Goal: Task Accomplishment & Management: Manage account settings

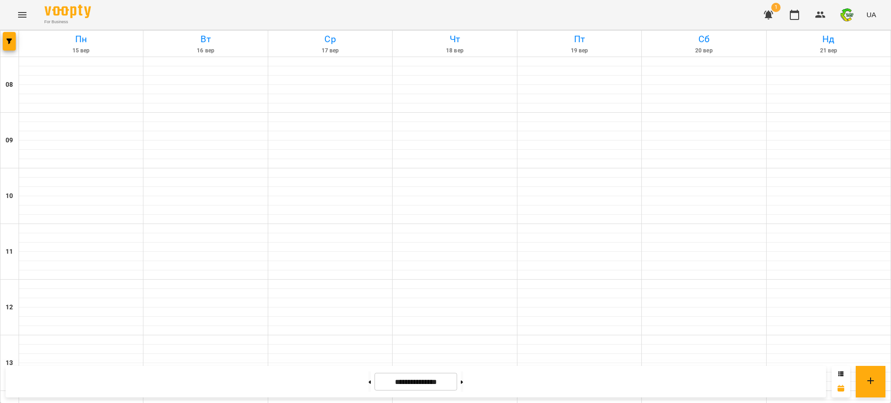
scroll to position [359, 0]
click at [19, 11] on icon "Menu" at bounding box center [22, 14] width 11 height 11
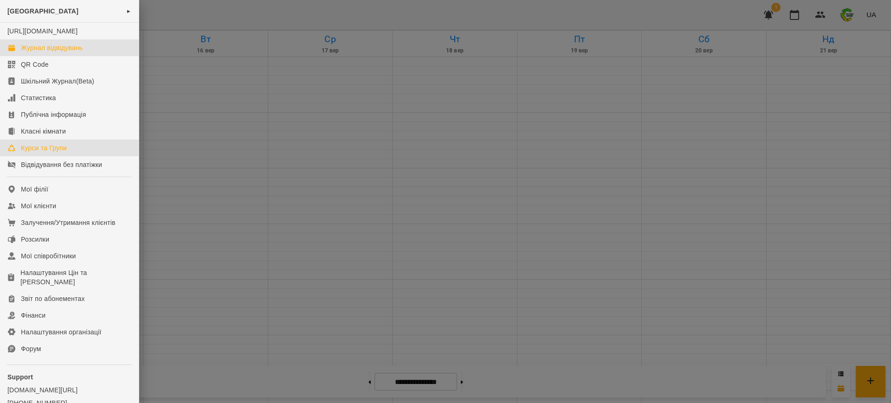
click at [25, 153] on div "Курси та Групи" at bounding box center [44, 147] width 46 height 9
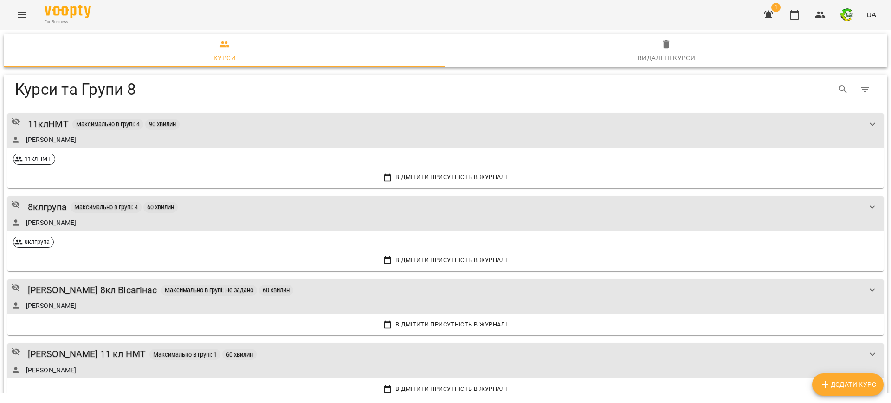
click at [856, 387] on span "Додати Курс" at bounding box center [847, 384] width 57 height 11
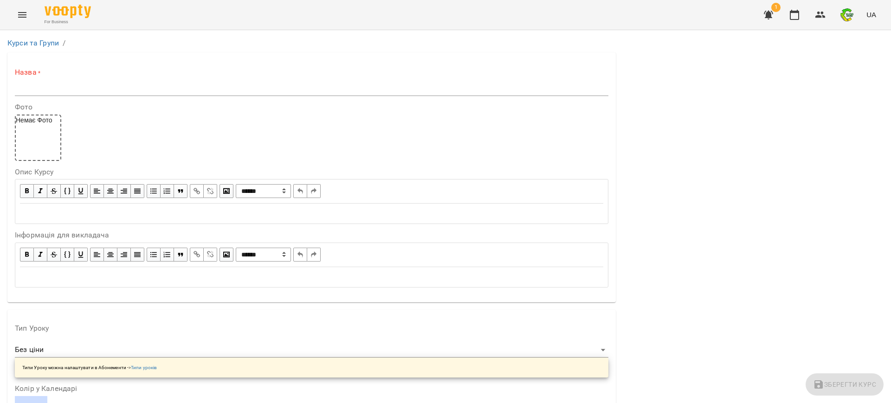
click at [51, 86] on input "text" at bounding box center [311, 88] width 593 height 15
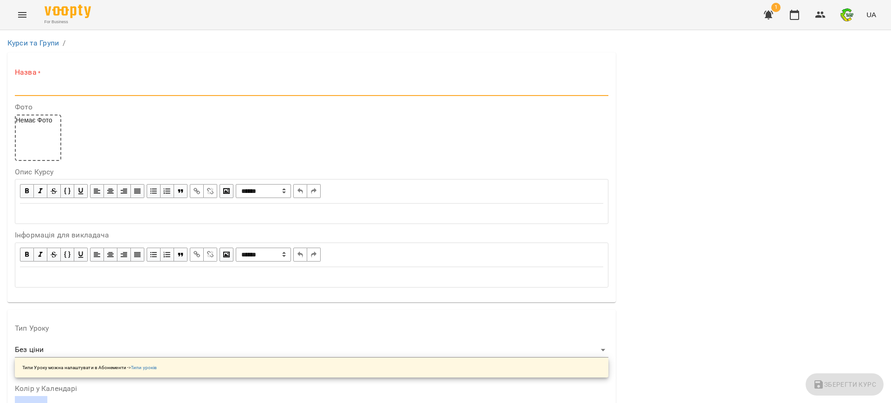
click at [51, 86] on input "text" at bounding box center [311, 88] width 593 height 15
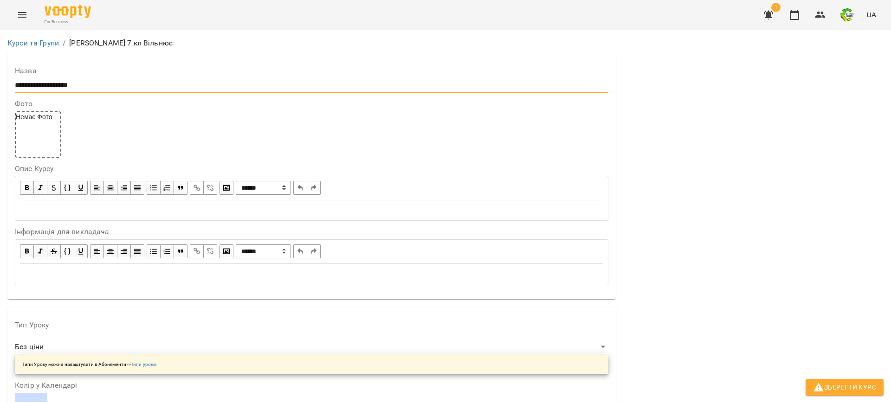
scroll to position [232, 0]
type input "**********"
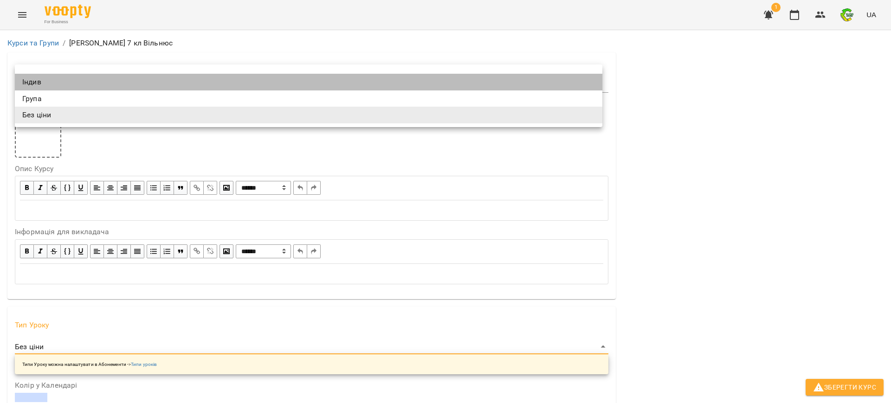
click at [45, 85] on li "Індив" at bounding box center [308, 82] width 587 height 17
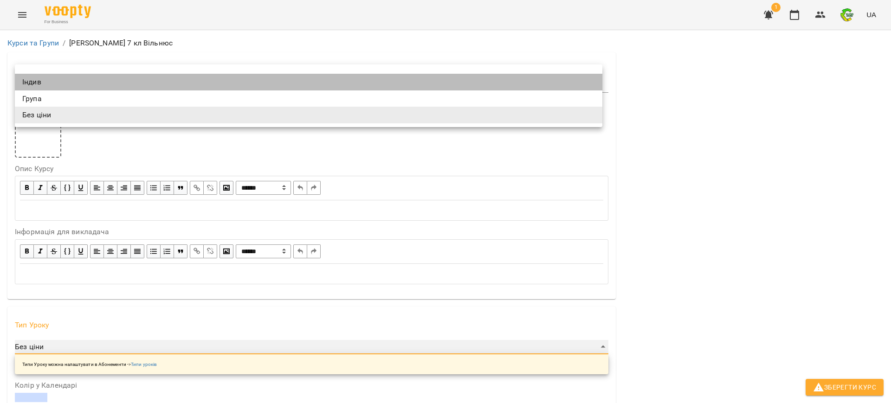
type input "*****"
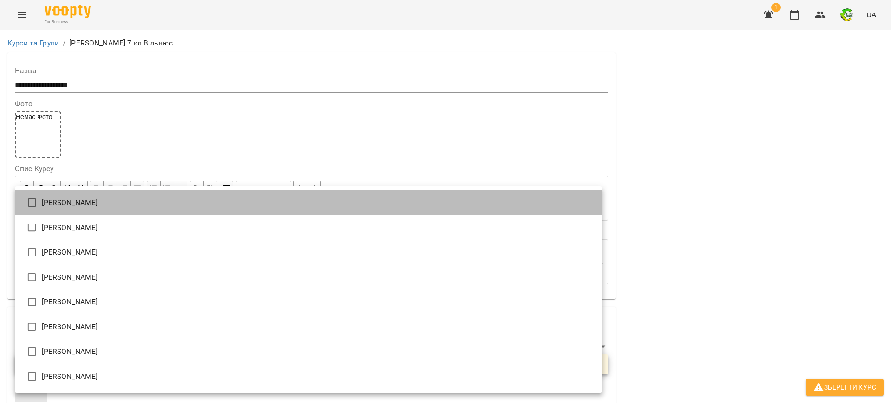
click at [48, 207] on li "[PERSON_NAME]" at bounding box center [308, 202] width 587 height 25
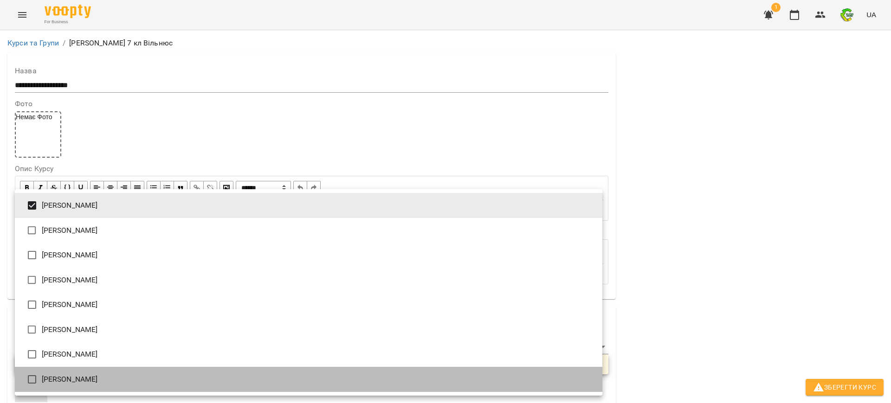
click at [77, 379] on li "[PERSON_NAME]" at bounding box center [308, 379] width 587 height 25
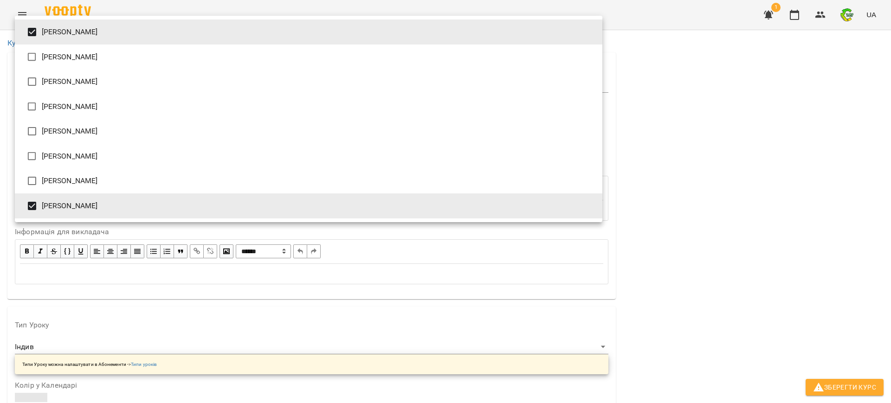
type input "**********"
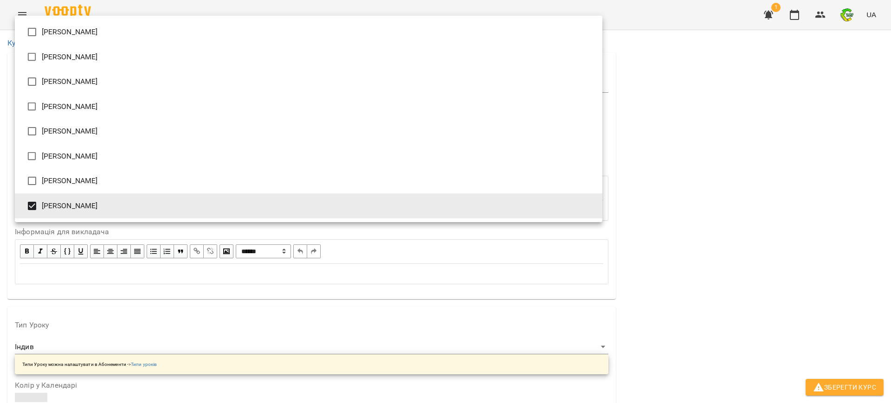
click at [163, 238] on div at bounding box center [445, 201] width 891 height 403
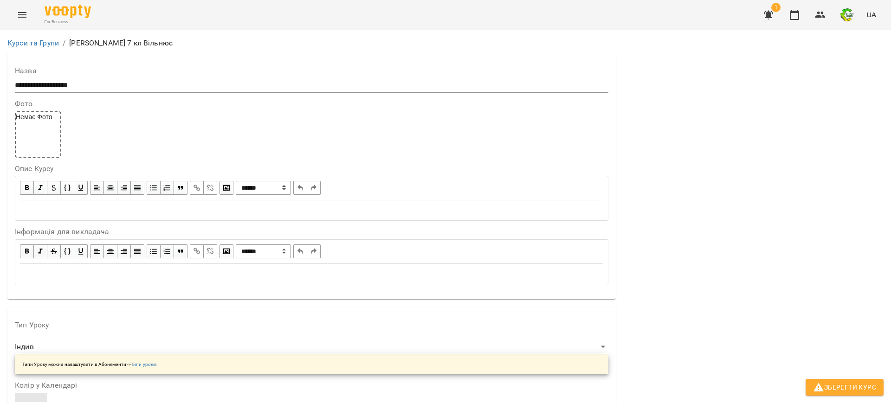
scroll to position [677, 0]
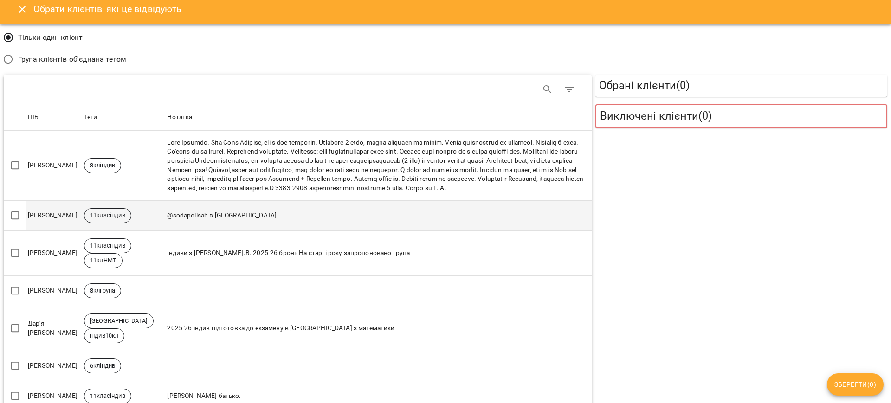
scroll to position [0, 0]
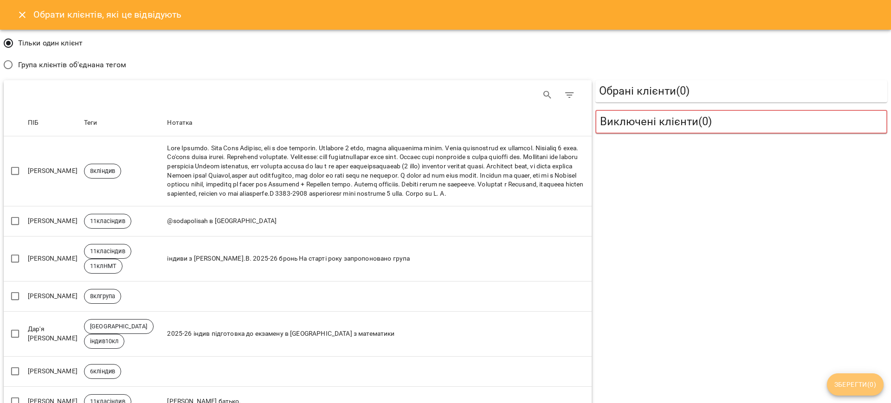
click at [846, 388] on span "Зберегти ( 0 )" at bounding box center [855, 384] width 42 height 11
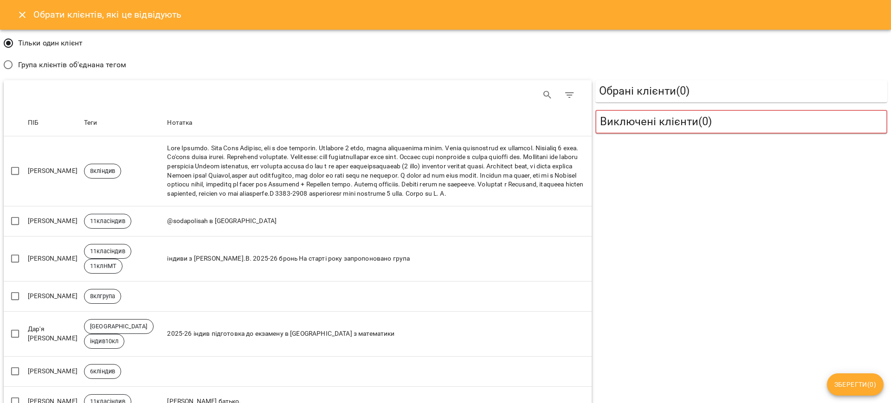
click at [286, 206] on td at bounding box center [378, 171] width 426 height 70
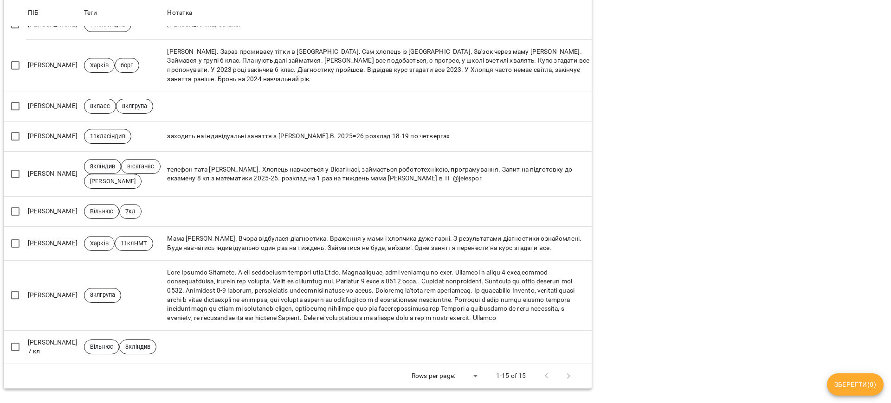
scroll to position [406, 0]
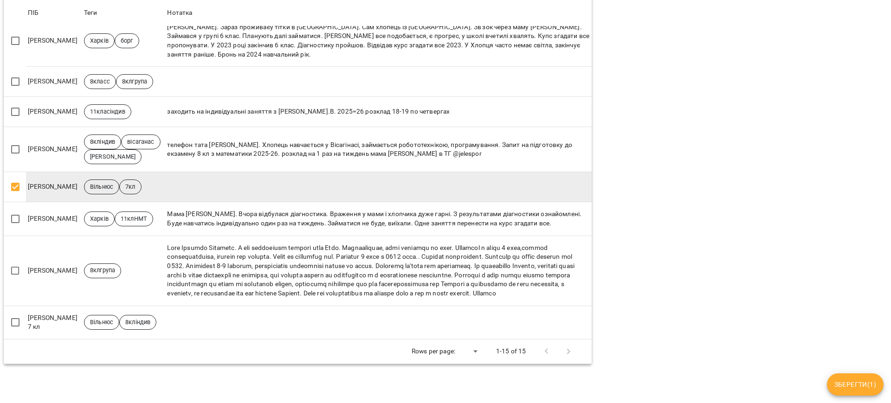
click at [847, 385] on span "Зберегти ( 1 )" at bounding box center [855, 384] width 42 height 11
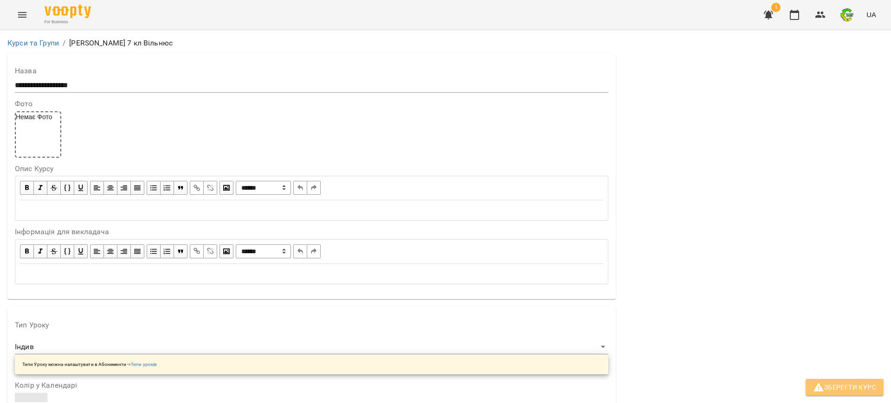
click at [847, 385] on span "Зберегти Курс" at bounding box center [844, 387] width 63 height 11
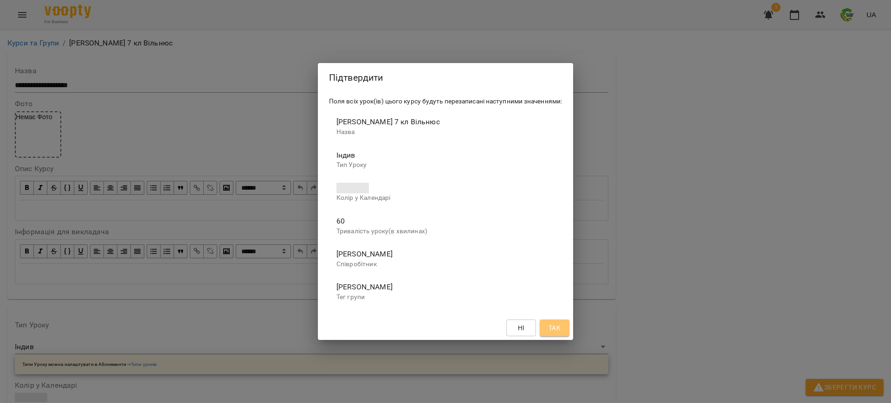
click at [553, 324] on span "Так" at bounding box center [554, 327] width 12 height 11
click at [553, 324] on div "Ні Так" at bounding box center [445, 328] width 255 height 24
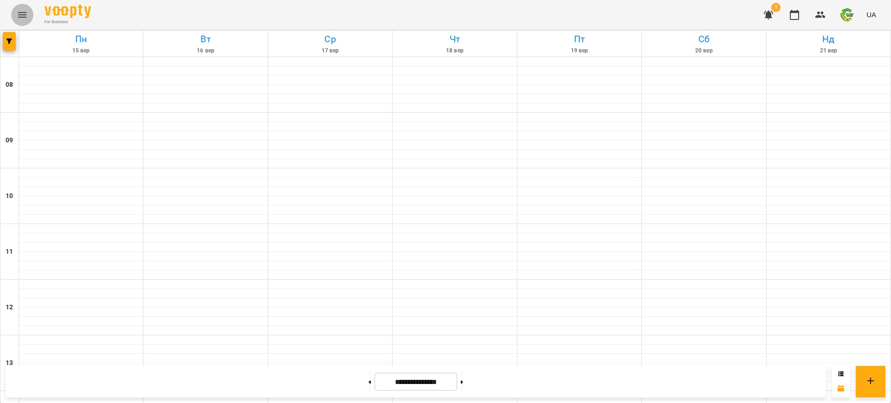
click at [15, 12] on button "Menu" at bounding box center [22, 15] width 22 height 22
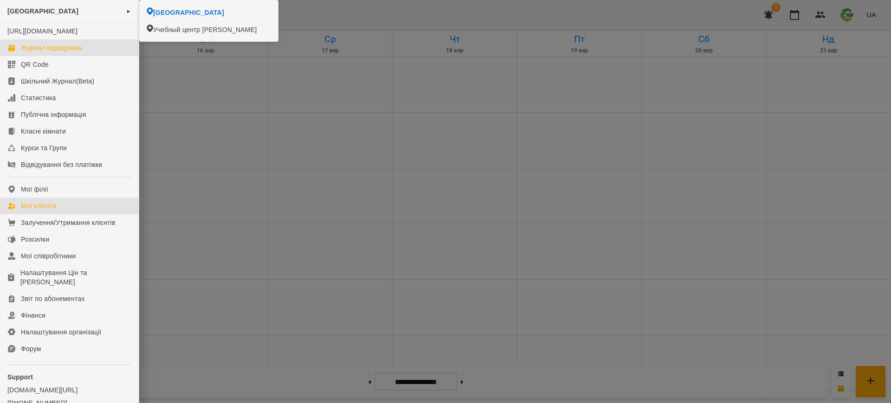
click at [29, 211] on div "Мої клієнти" at bounding box center [38, 205] width 35 height 9
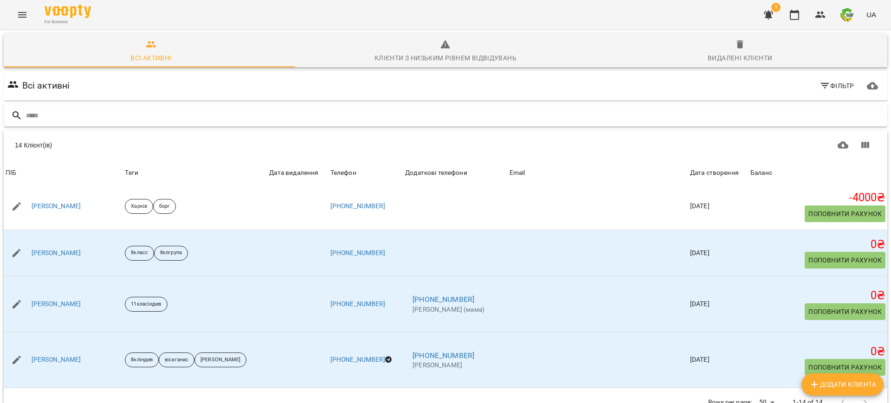
scroll to position [118, 0]
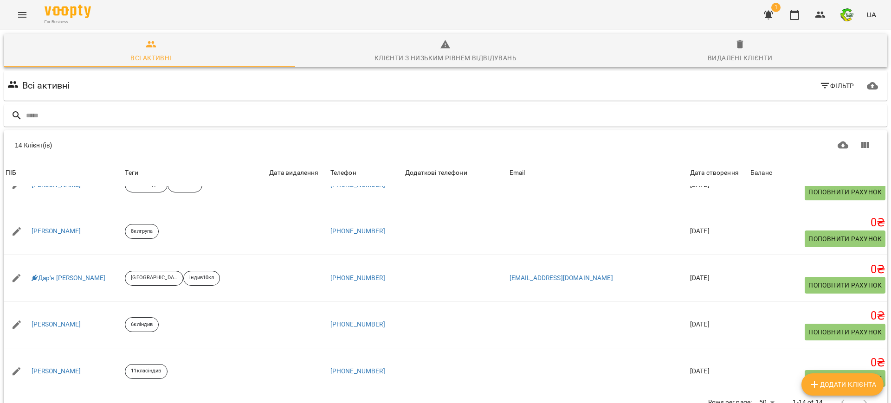
click at [851, 389] on span "Додати клієнта" at bounding box center [841, 384] width 67 height 11
select select "**"
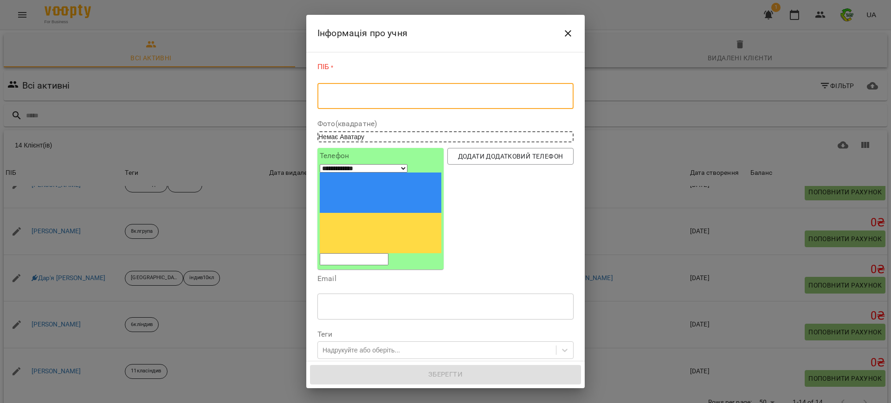
click at [364, 100] on textarea at bounding box center [445, 96] width 243 height 9
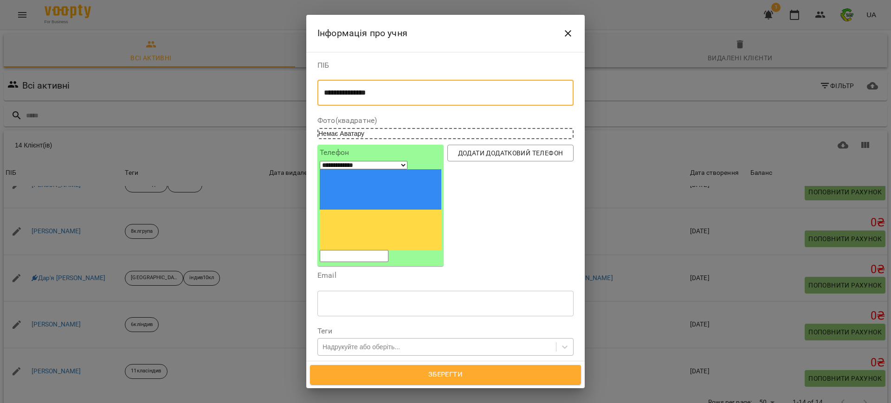
type textarea "**********"
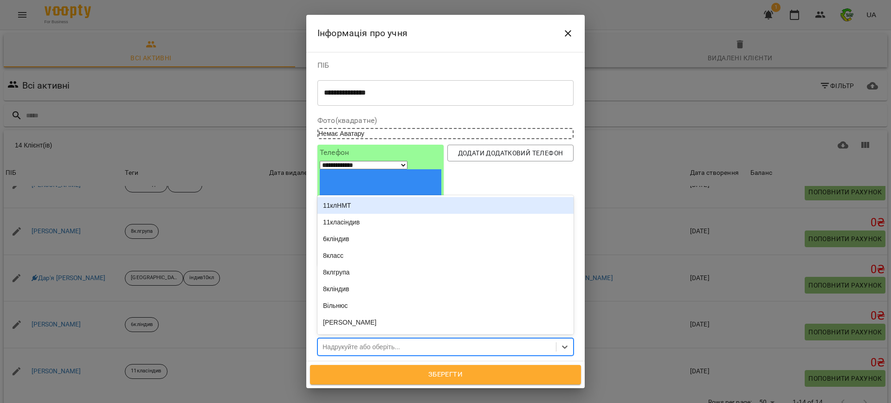
click at [358, 342] on div "Надрукуйте або оберіть..." at bounding box center [360, 346] width 77 height 9
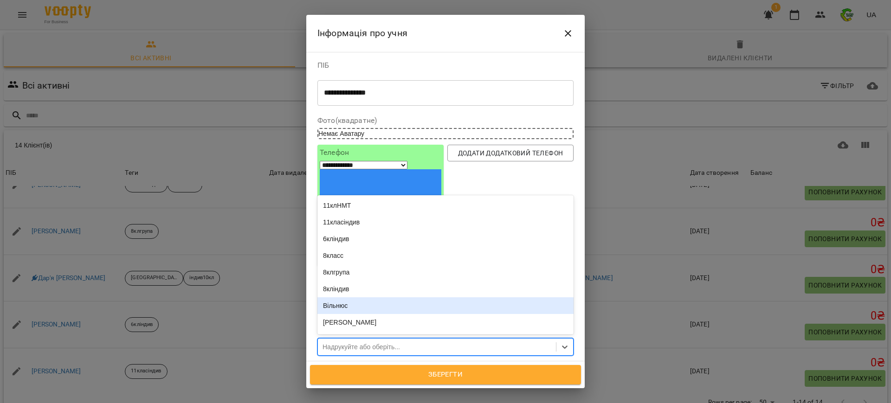
click at [345, 297] on div "Вільнюс" at bounding box center [445, 305] width 256 height 17
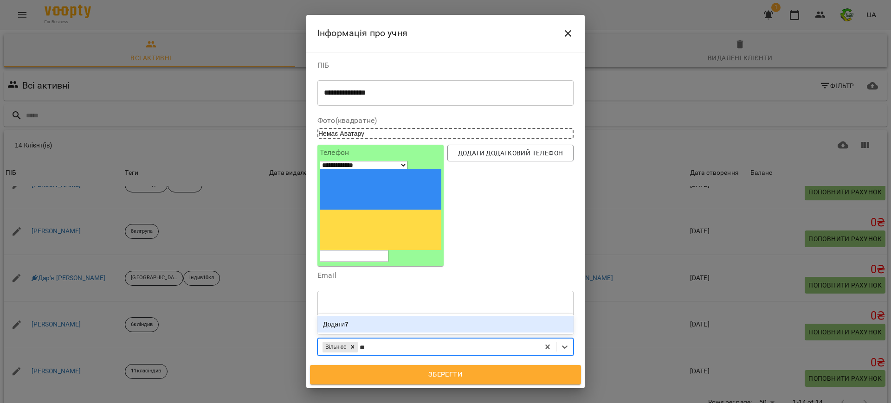
type input "***"
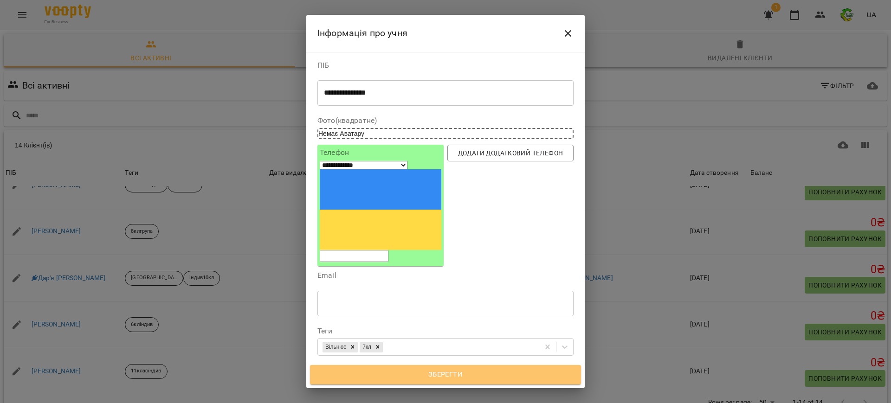
click at [414, 374] on span "Зберегти" at bounding box center [445, 375] width 250 height 12
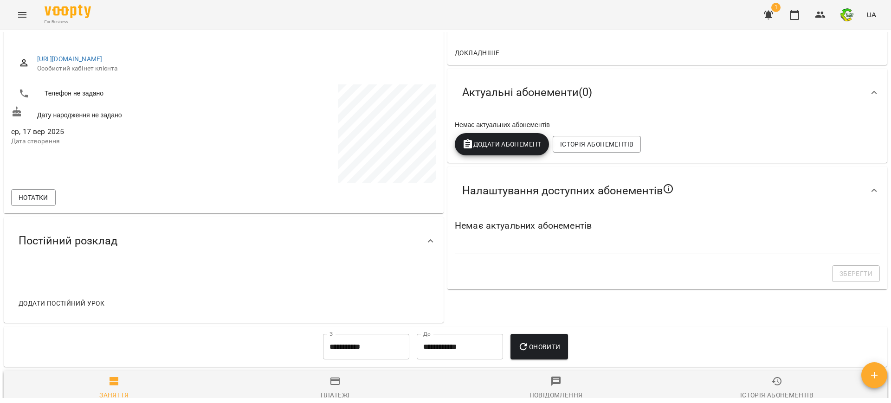
scroll to position [312, 0]
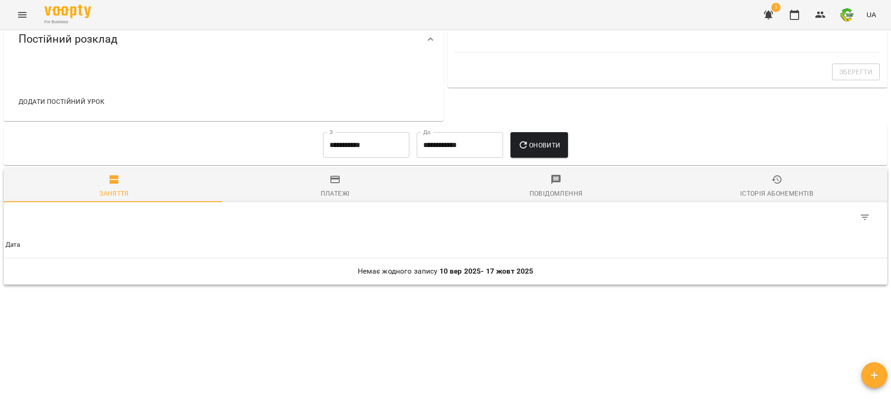
click at [58, 96] on span "Додати постійний урок" at bounding box center [62, 101] width 86 height 11
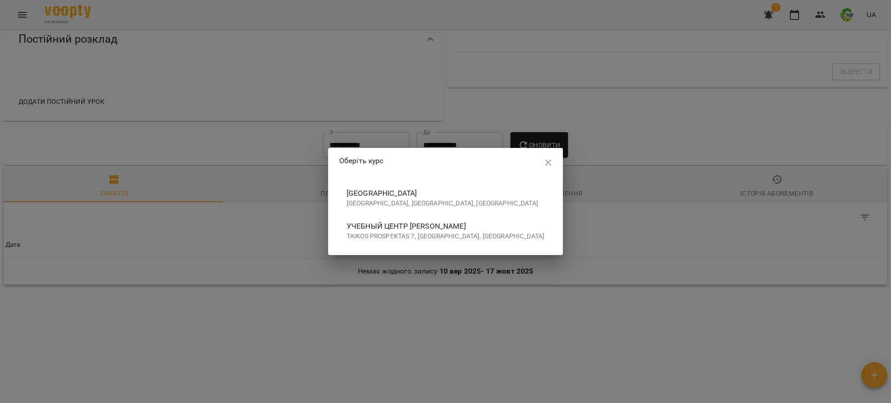
click at [408, 191] on span "Rudenko CENTER" at bounding box center [445, 193] width 198 height 11
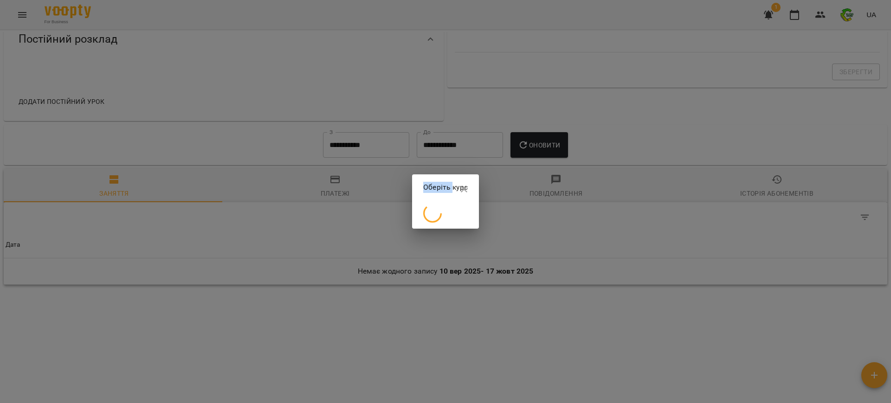
click at [408, 191] on div "Оберіть курс" at bounding box center [445, 201] width 891 height 403
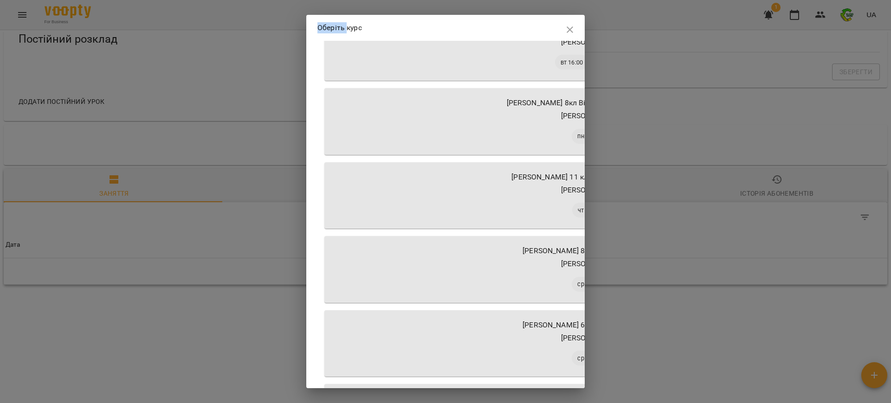
scroll to position [278, 0]
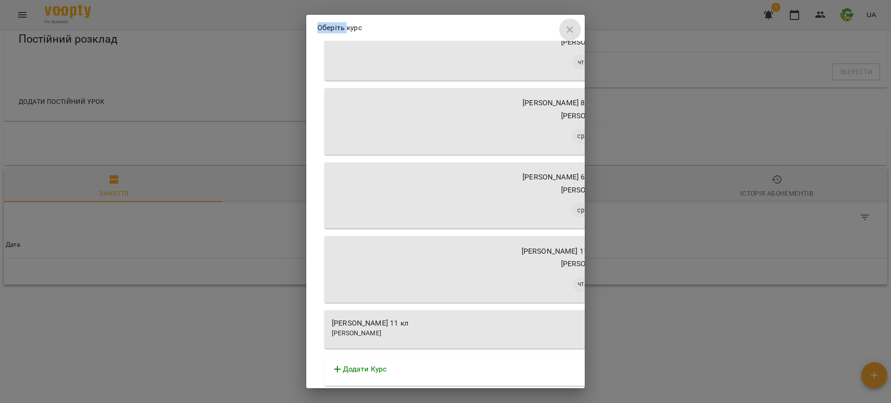
click at [564, 33] on icon "button" at bounding box center [569, 29] width 11 height 11
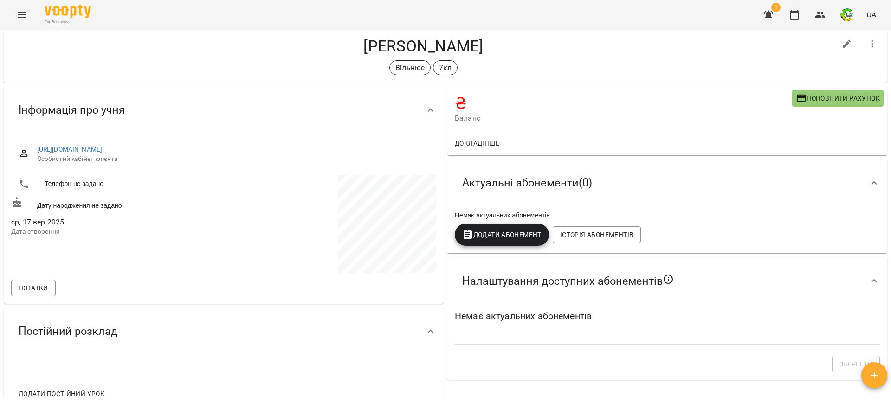
scroll to position [0, 0]
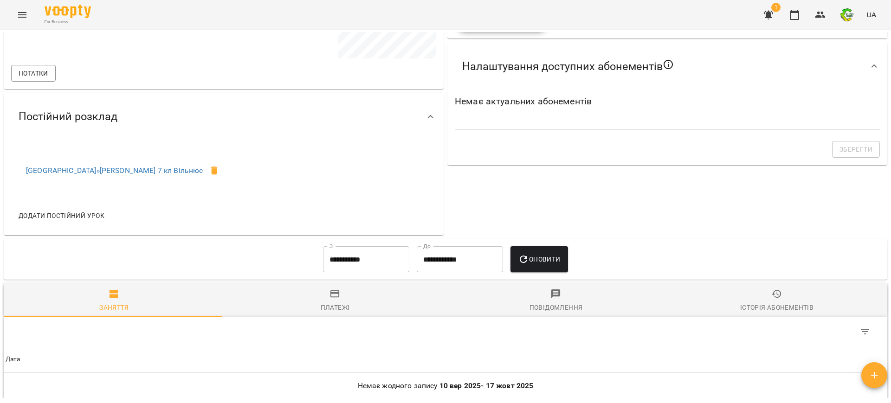
scroll to position [232, 0]
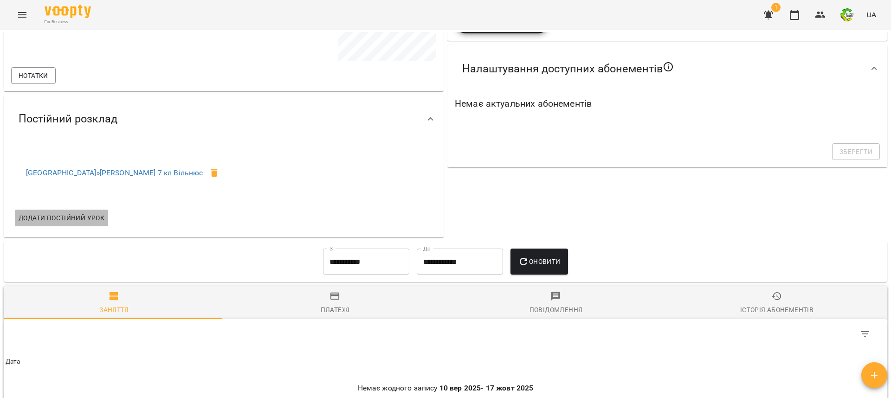
click at [71, 218] on span "Додати постійний урок" at bounding box center [62, 217] width 86 height 11
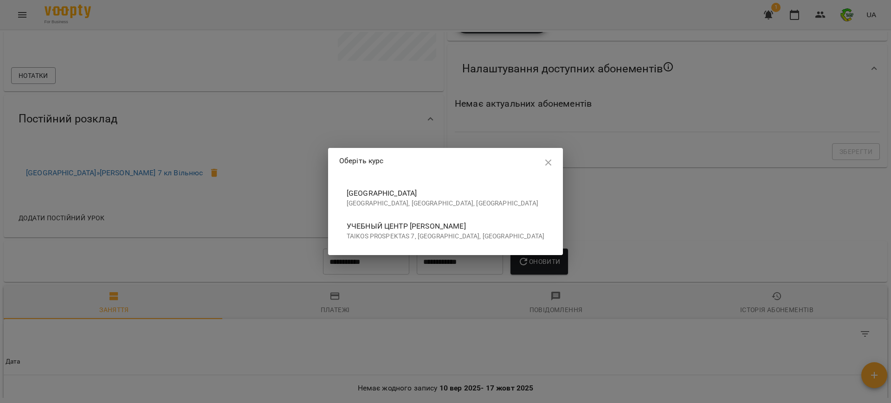
click at [391, 190] on span "[GEOGRAPHIC_DATA]" at bounding box center [445, 193] width 198 height 11
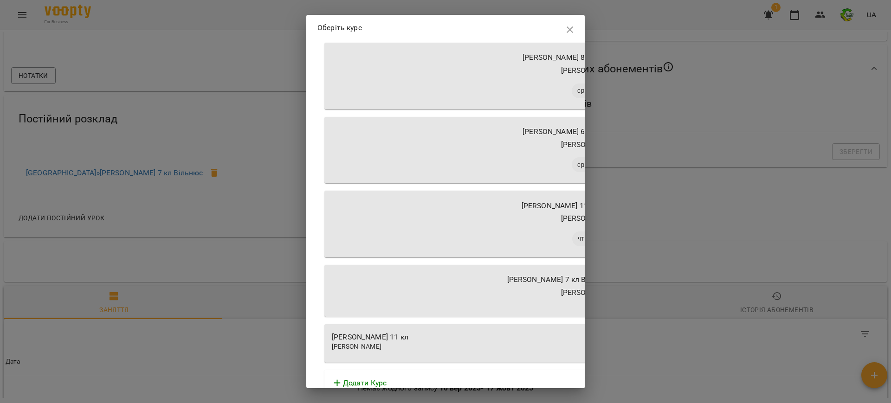
scroll to position [338, 0]
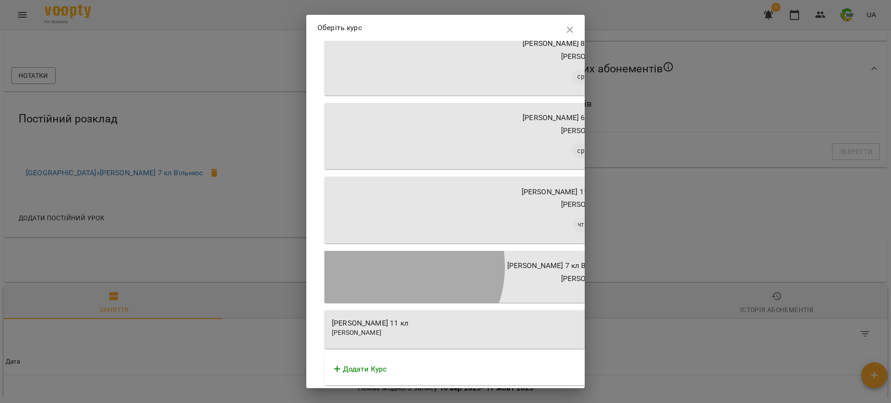
click at [507, 265] on p "[PERSON_NAME] 7 кл Вільнюс" at bounding box center [558, 265] width 103 height 11
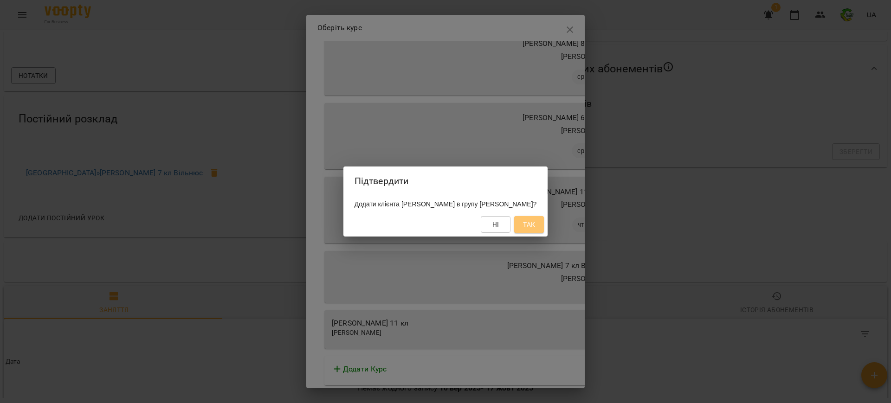
click at [535, 227] on span "Так" at bounding box center [529, 224] width 12 height 11
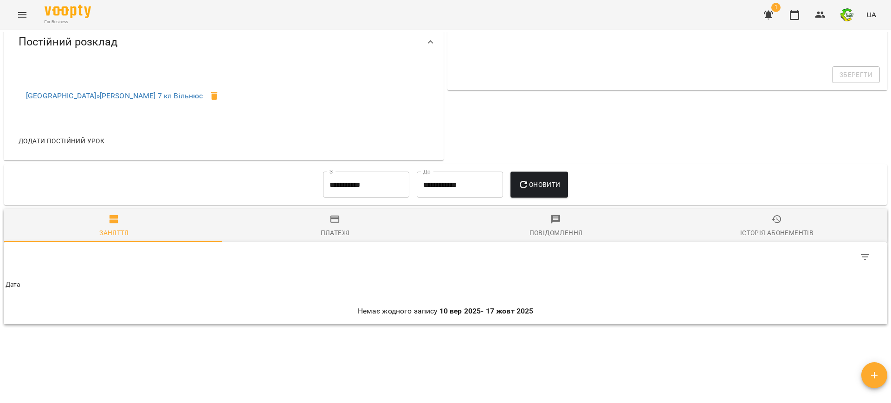
scroll to position [290, 0]
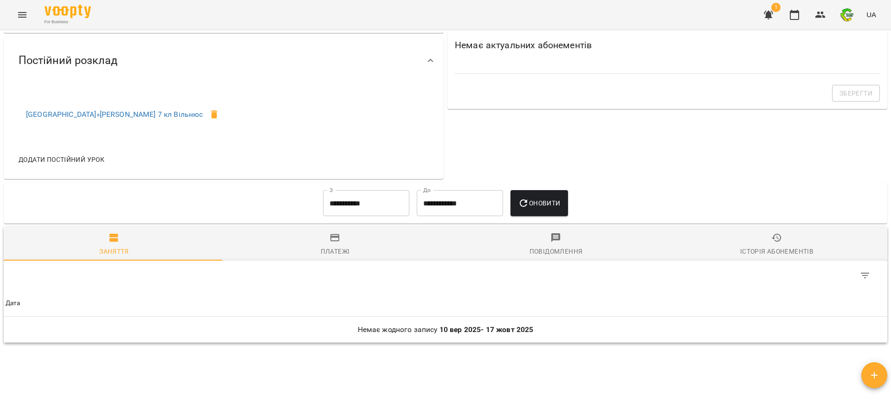
click at [60, 158] on span "Додати постійний урок" at bounding box center [62, 159] width 86 height 11
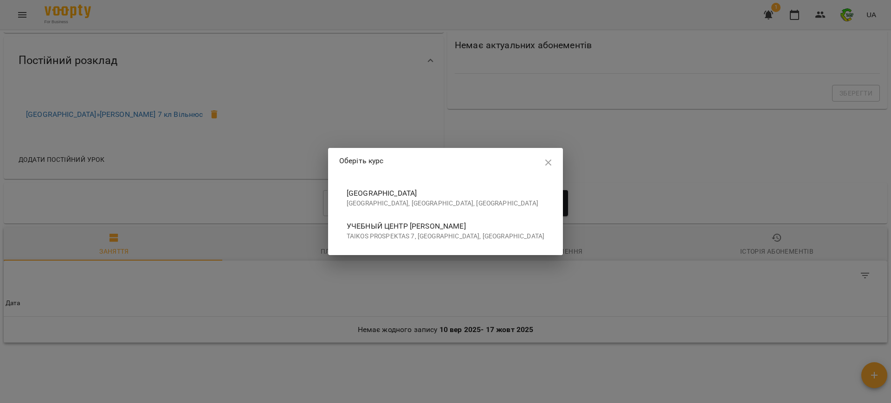
click at [425, 190] on span "[GEOGRAPHIC_DATA]" at bounding box center [445, 193] width 198 height 11
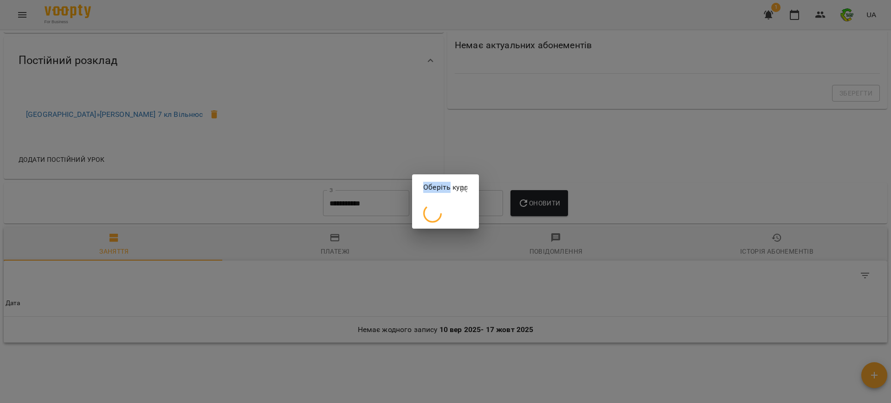
click at [425, 190] on div "Оберіть курс" at bounding box center [445, 201] width 67 height 54
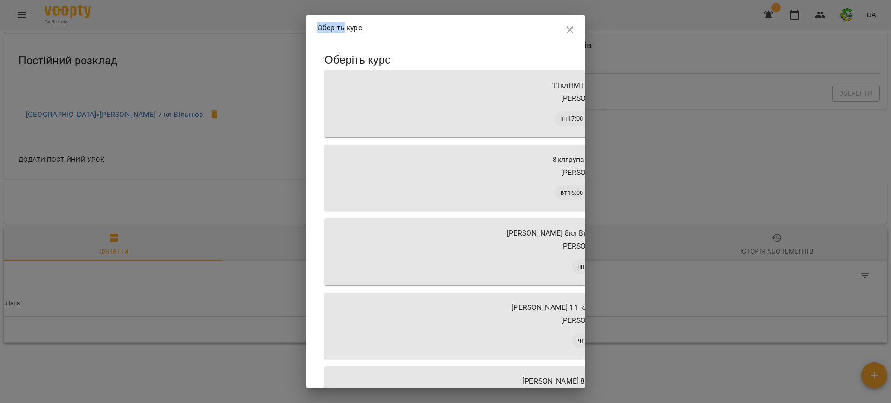
scroll to position [278, 0]
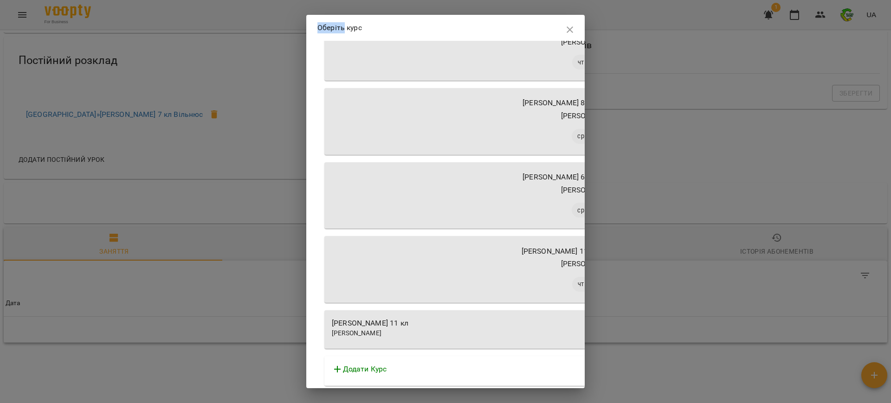
click at [564, 30] on icon "button" at bounding box center [569, 29] width 11 height 11
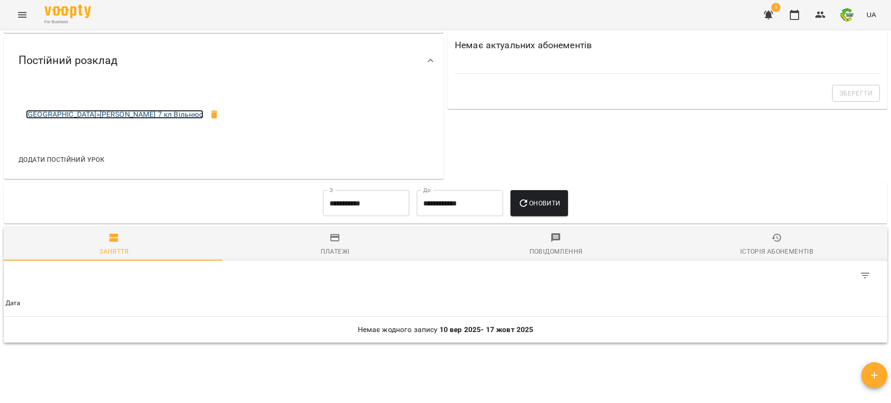
click at [109, 113] on link "Rudenko CENTER » Ніколь 7 кл Вільнюс" at bounding box center [114, 114] width 177 height 9
click at [109, 113] on div "**********" at bounding box center [445, 231] width 891 height 403
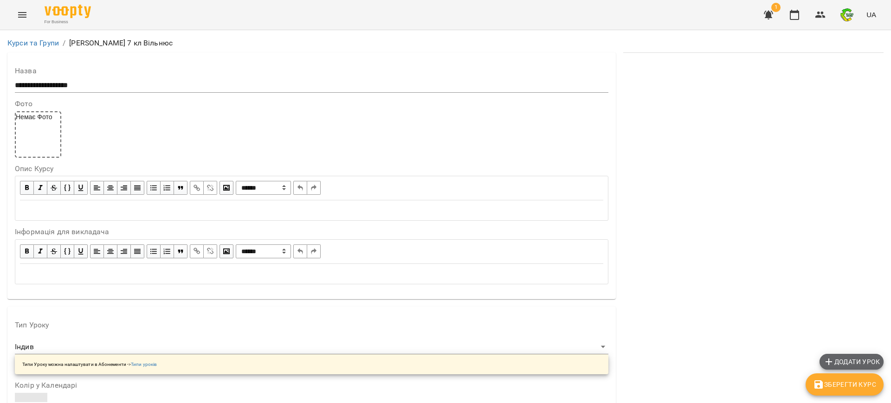
click at [836, 359] on span "Додати урок" at bounding box center [851, 361] width 57 height 11
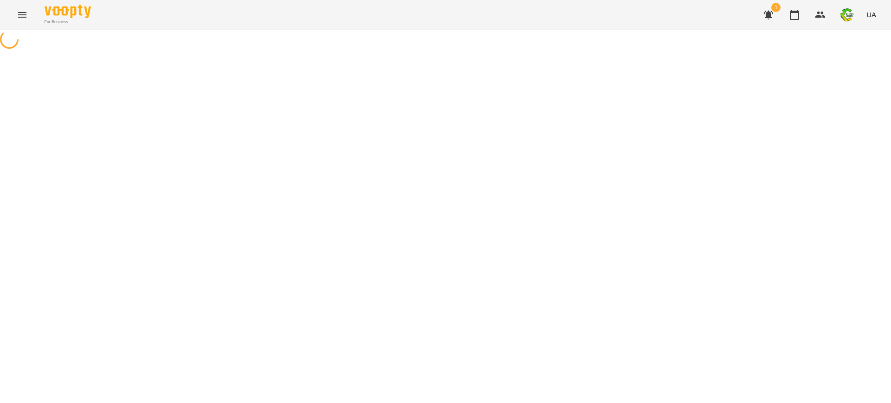
select select "*****"
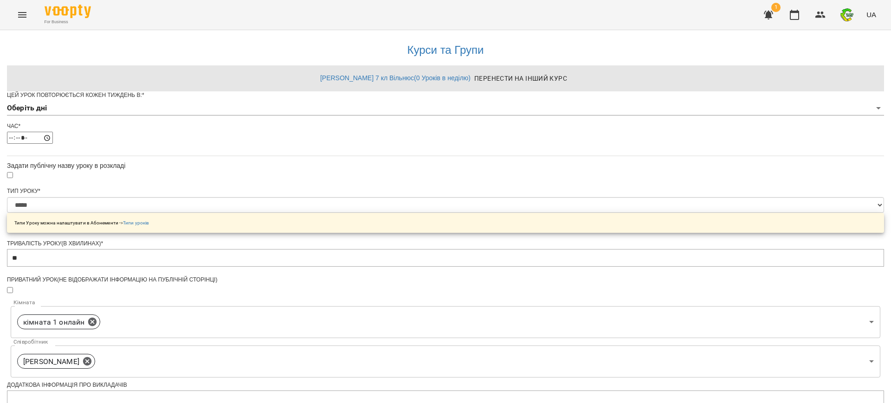
click at [357, 124] on body "**********" at bounding box center [445, 298] width 891 height 596
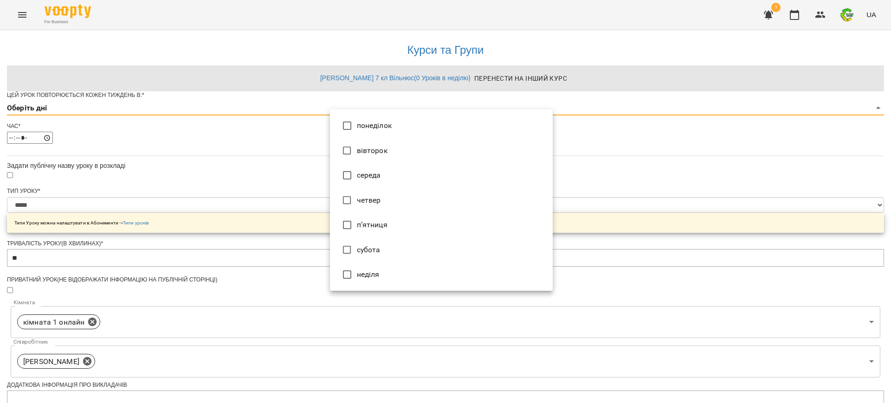
click at [357, 124] on li "понеділок" at bounding box center [441, 125] width 223 height 25
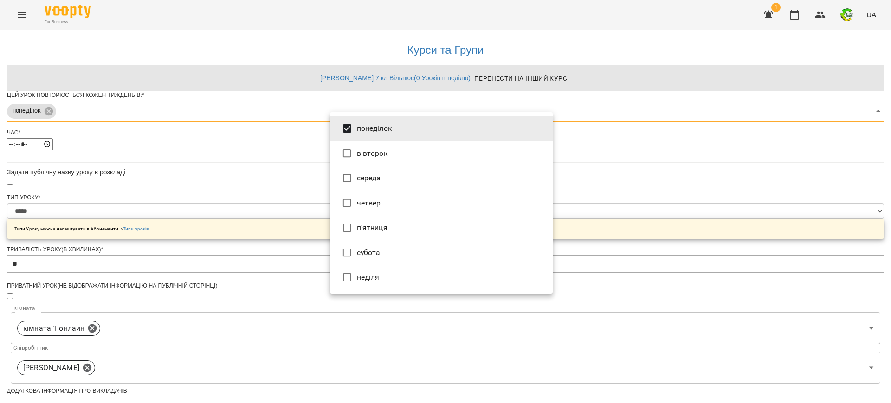
click at [368, 151] on li "вівторок" at bounding box center [441, 153] width 223 height 25
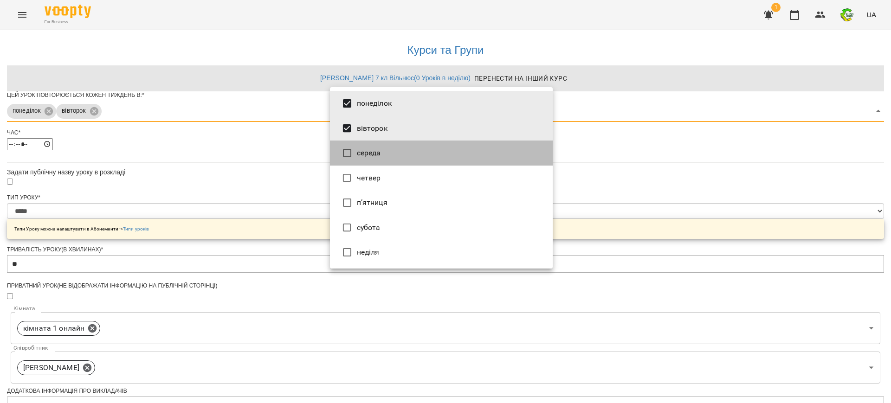
click at [368, 151] on li "середа" at bounding box center [441, 153] width 223 height 25
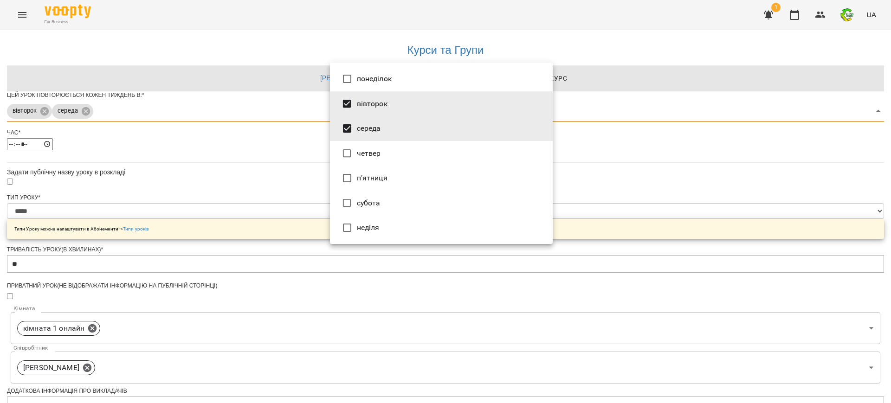
type input "*"
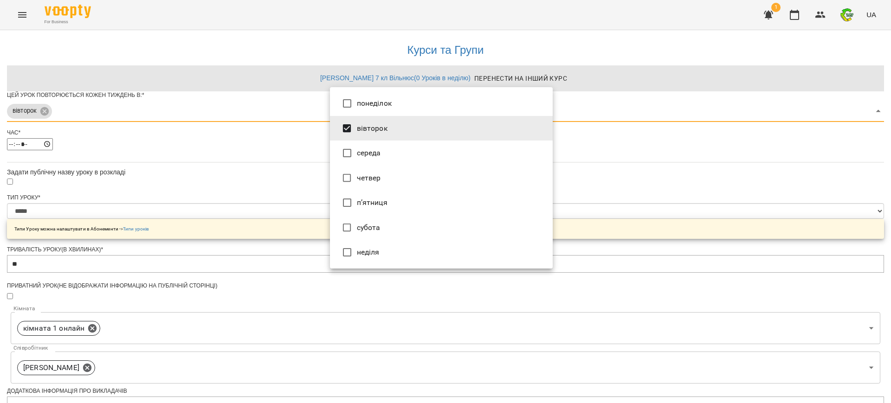
click at [589, 165] on div at bounding box center [445, 201] width 891 height 403
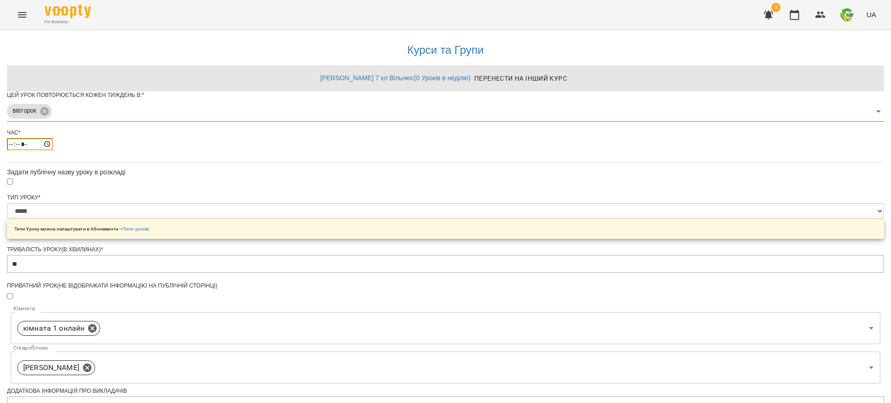
click at [53, 150] on input "*****" at bounding box center [30, 144] width 46 height 12
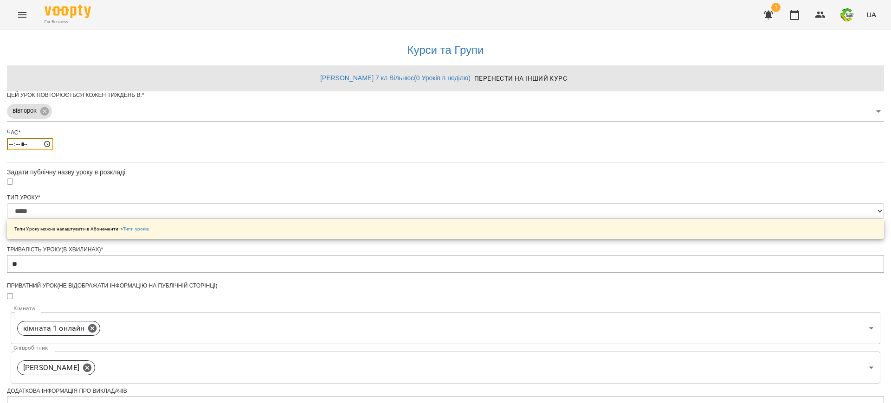
type input "*****"
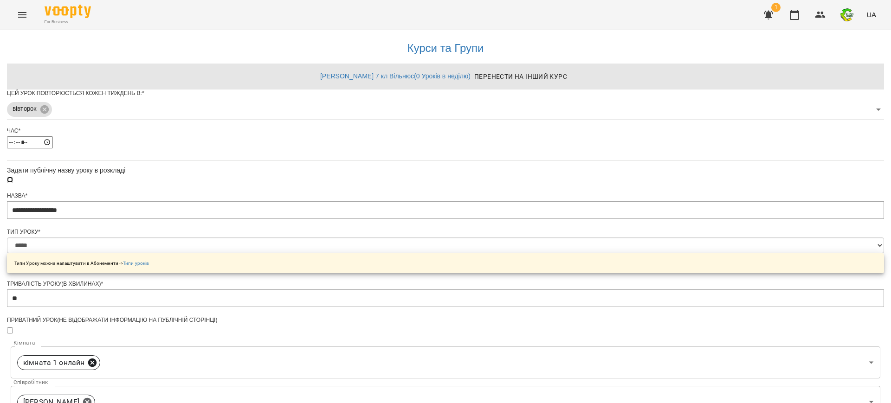
scroll to position [286, 0]
type input "*"
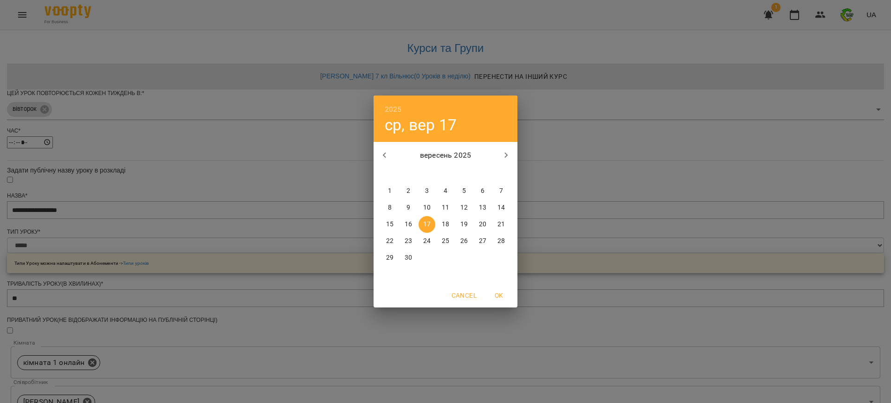
click at [350, 343] on div "2025 ср, вер 17 вересень 2025 пн вт ср чт пт сб нд 1 2 3 4 5 6 7 8 9 10 11 12 1…" at bounding box center [445, 201] width 891 height 403
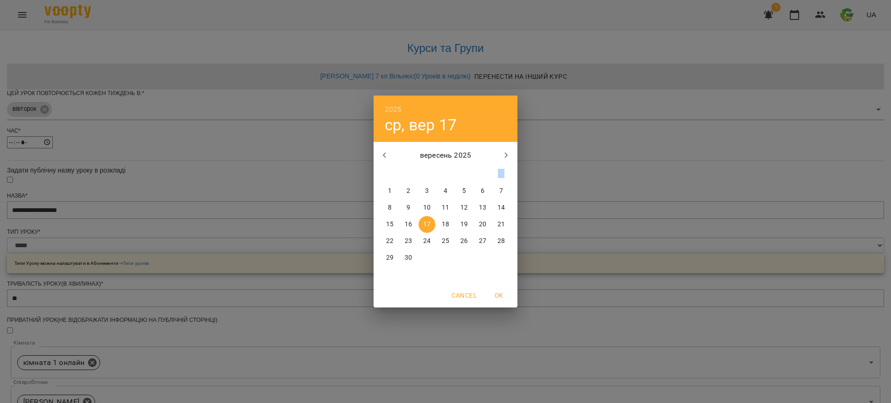
click at [355, 353] on div "2025 ср, вер 17 вересень 2025 пн вт ср чт пт сб нд 1 2 3 4 5 6 7 8 9 10 11 12 1…" at bounding box center [445, 201] width 891 height 403
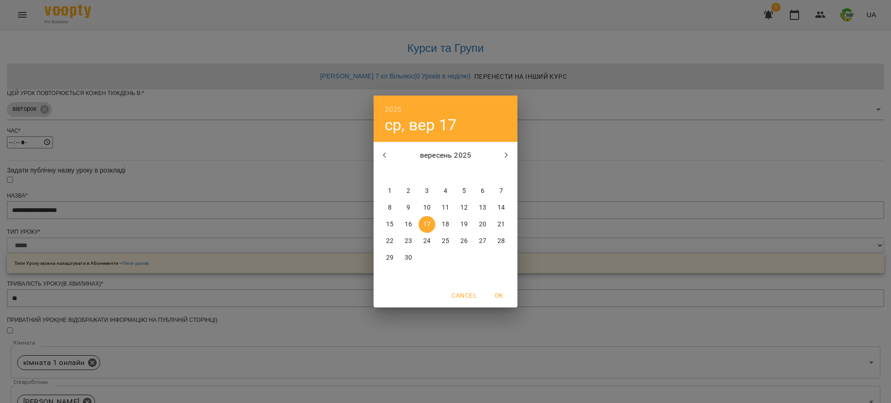
click at [404, 239] on p "23" at bounding box center [407, 241] width 7 height 9
type input "**********"
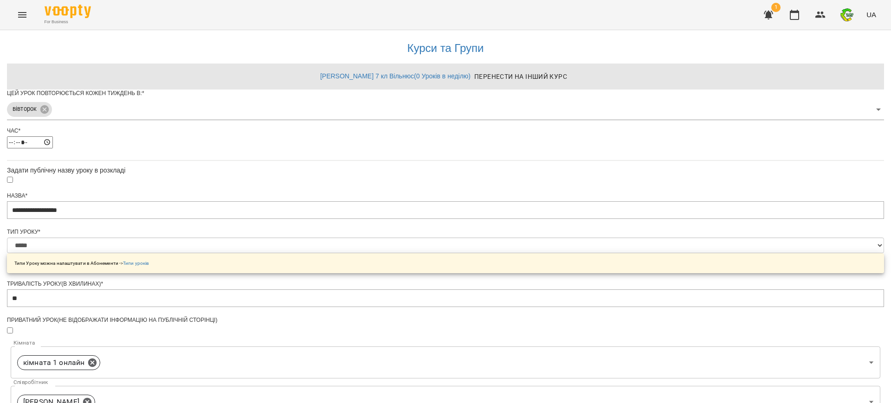
scroll to position [312, 0]
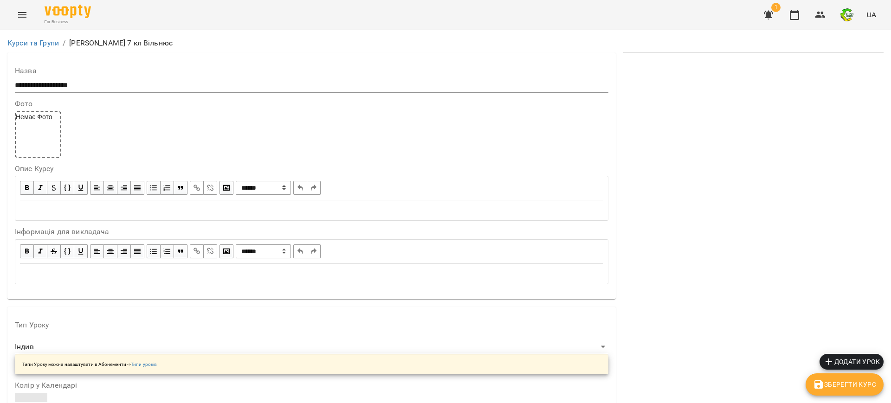
click at [827, 389] on span "Зберегти Курс" at bounding box center [844, 384] width 63 height 11
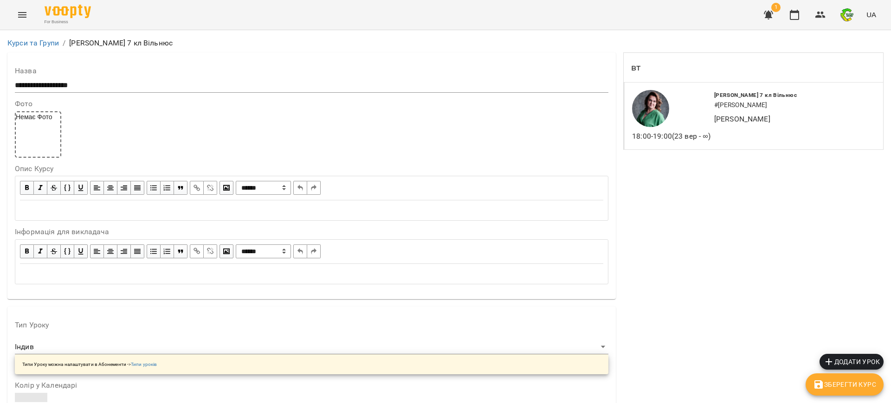
click at [24, 17] on icon "Menu" at bounding box center [22, 15] width 8 height 6
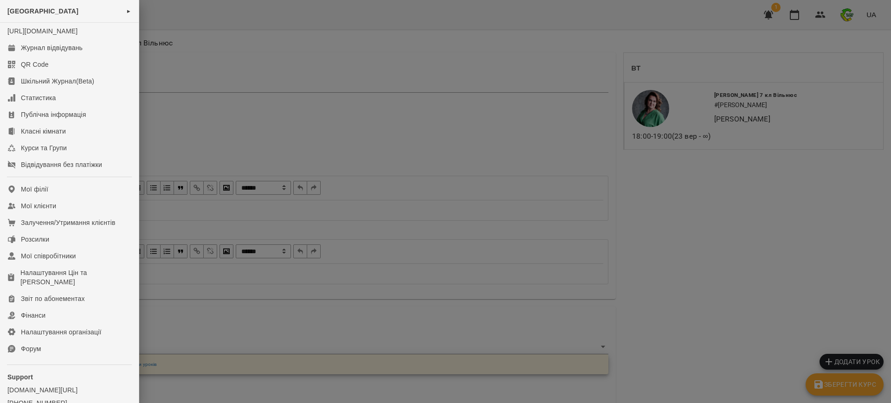
click at [24, 17] on div "Rudenko CENTER ► https://www.voopty.com.ua/studio/RudenkoCENTER Журнал відвідув…" at bounding box center [445, 201] width 891 height 403
click at [42, 52] on div "Журнал відвідувань" at bounding box center [52, 47] width 62 height 9
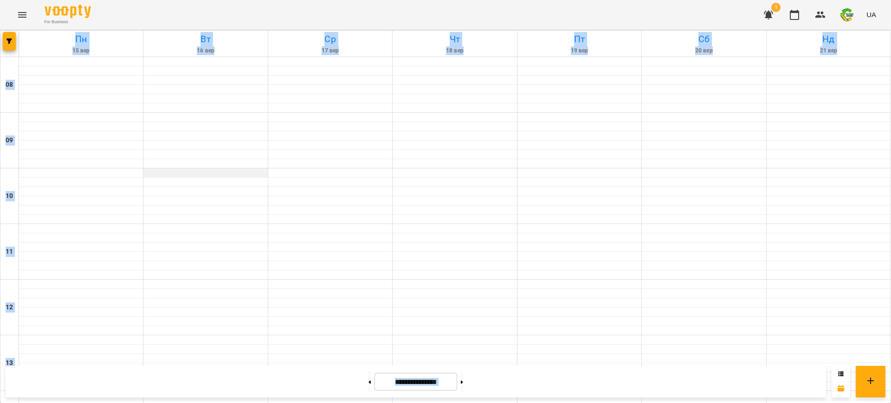
click at [198, 172] on div at bounding box center [205, 172] width 124 height 9
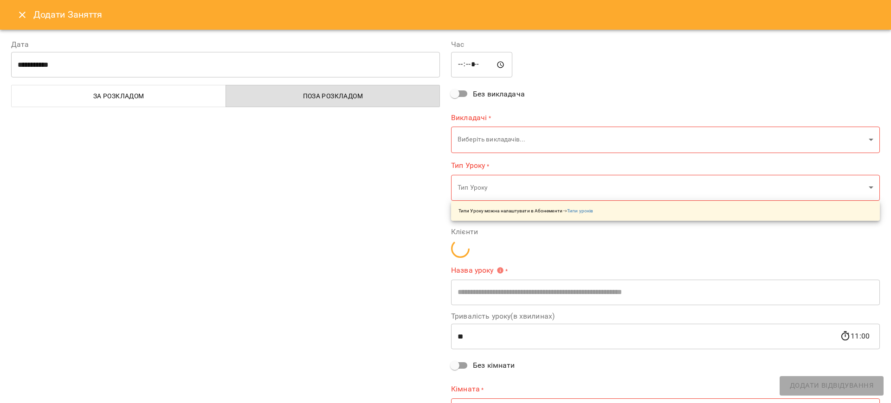
type input "**********"
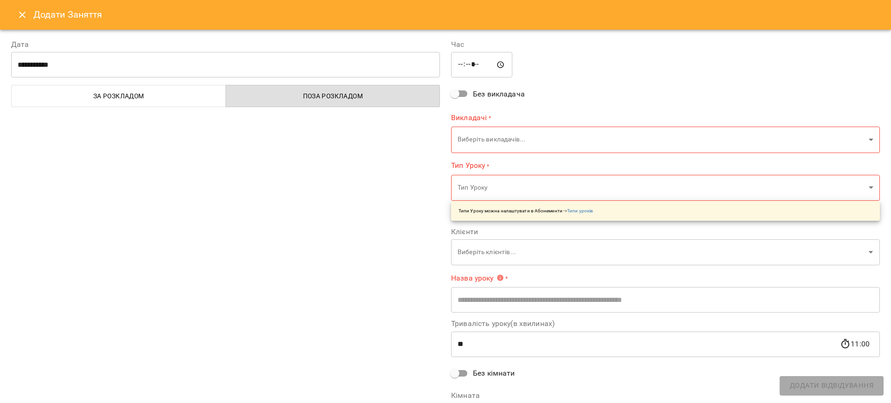
click at [20, 14] on icon "Close" at bounding box center [22, 14] width 11 height 11
click at [20, 14] on icon "Menu" at bounding box center [22, 15] width 8 height 6
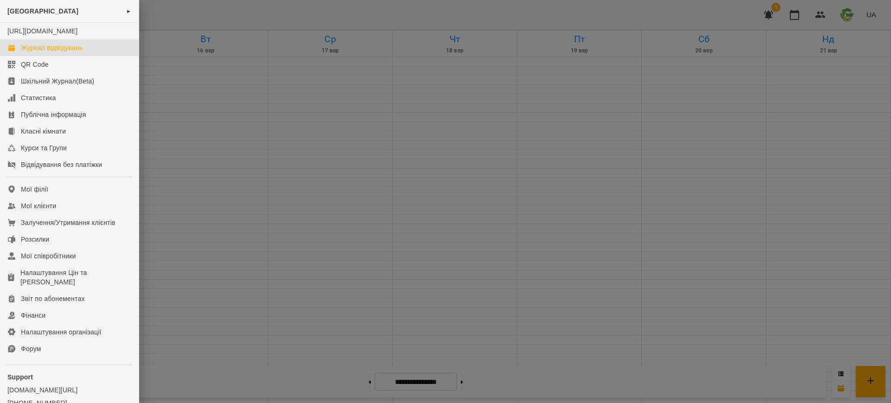
click at [274, 89] on div at bounding box center [445, 201] width 891 height 403
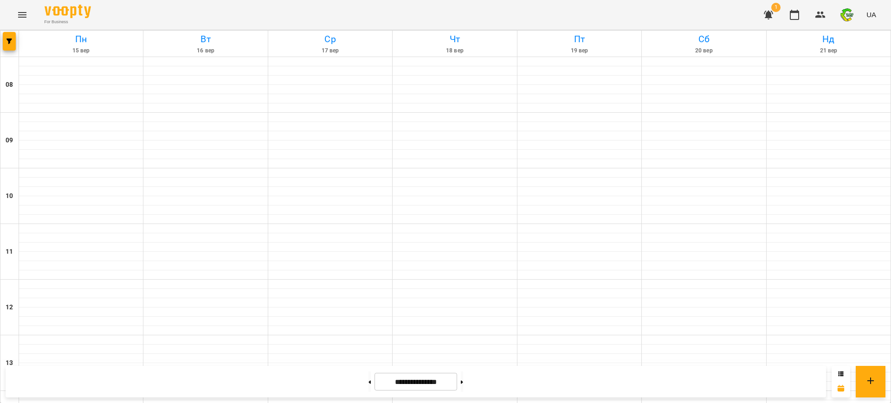
scroll to position [475, 0]
click at [463, 379] on button at bounding box center [462, 382] width 2 height 20
click at [368, 380] on icon at bounding box center [369, 382] width 2 height 4
type input "**********"
